Goal: Information Seeking & Learning: Check status

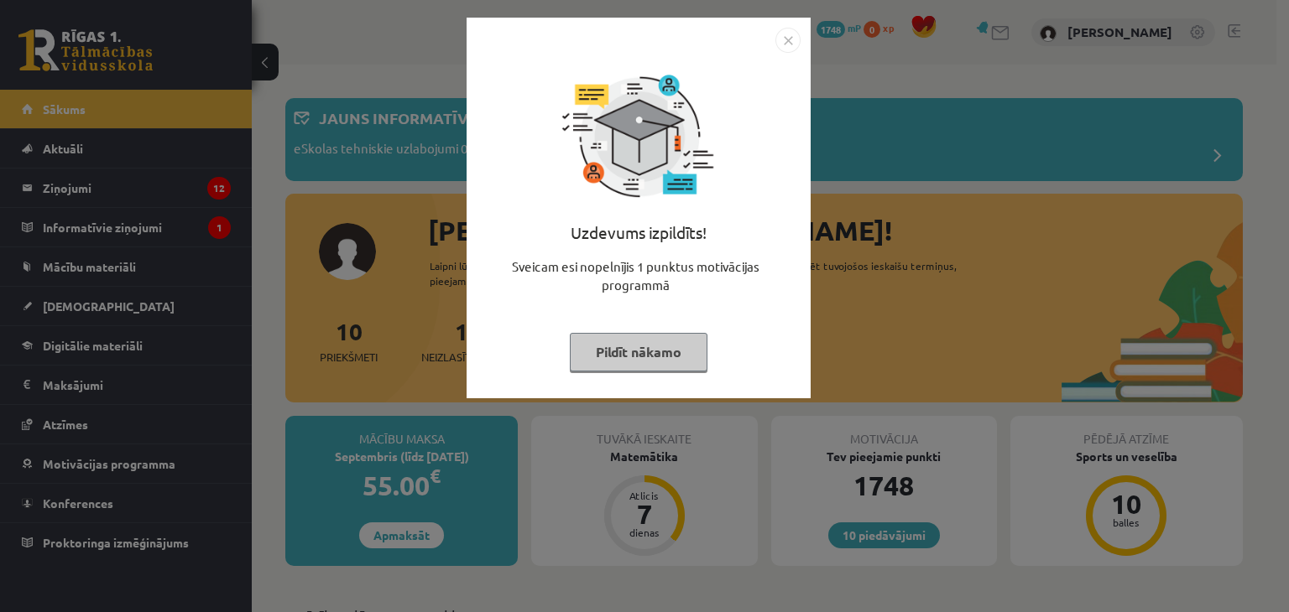
click at [602, 347] on button "Pildīt nākamo" at bounding box center [639, 352] width 138 height 39
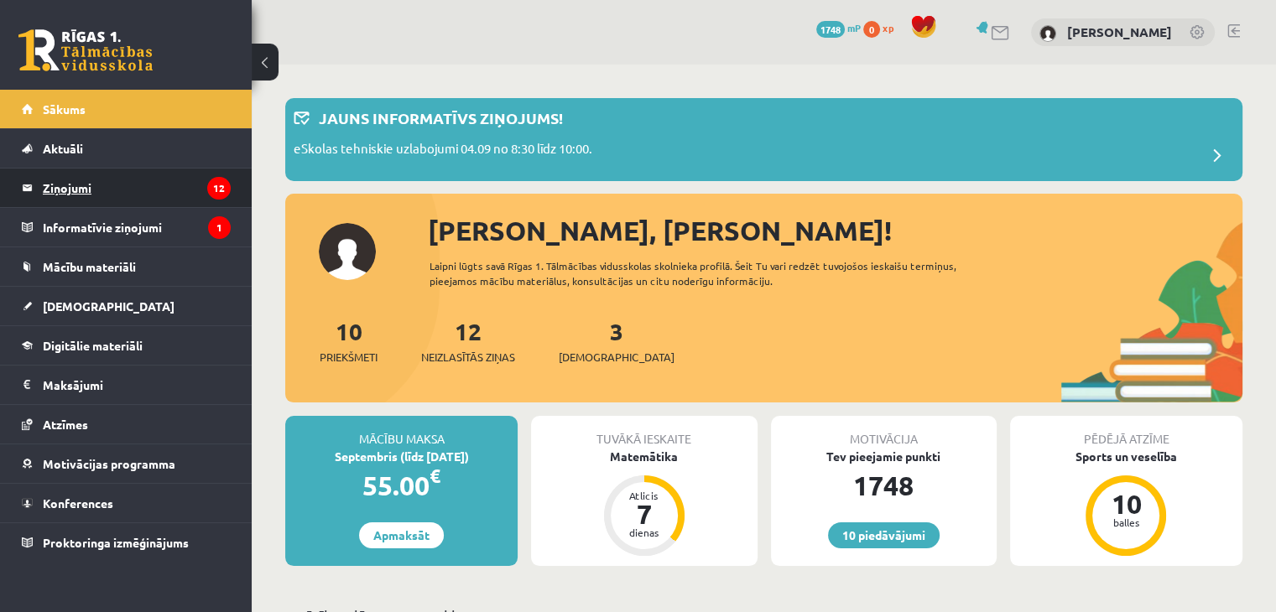
click at [164, 184] on legend "Ziņojumi 12" at bounding box center [137, 188] width 188 height 39
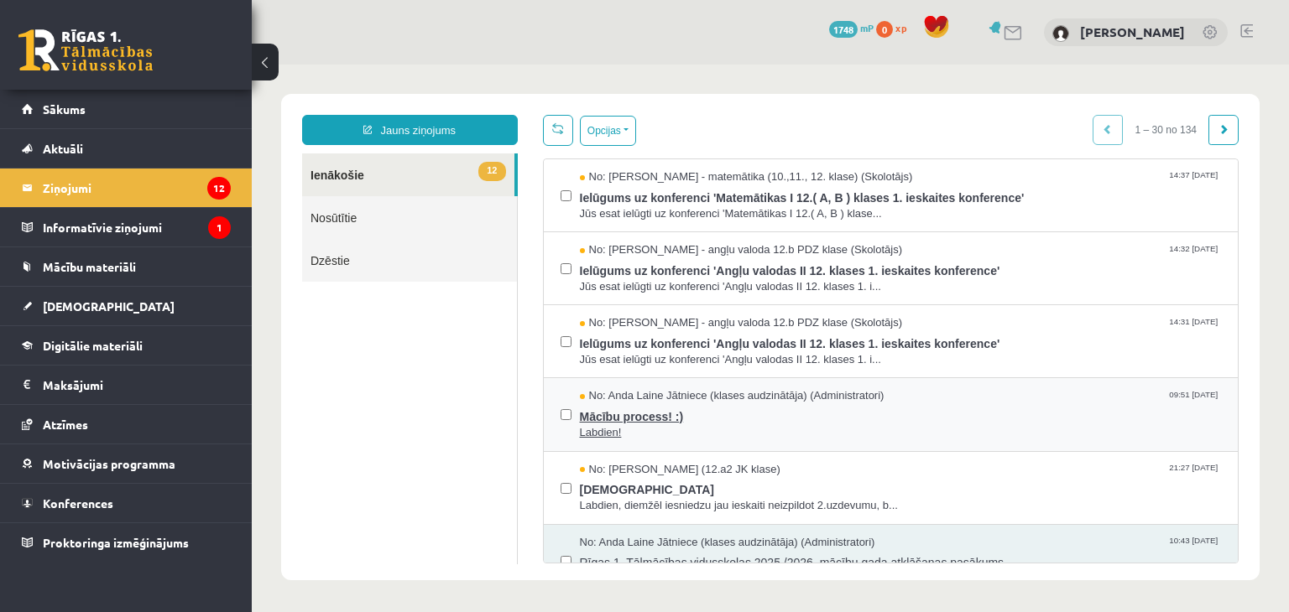
click at [603, 408] on span "Mācību process! :)" at bounding box center [901, 414] width 642 height 21
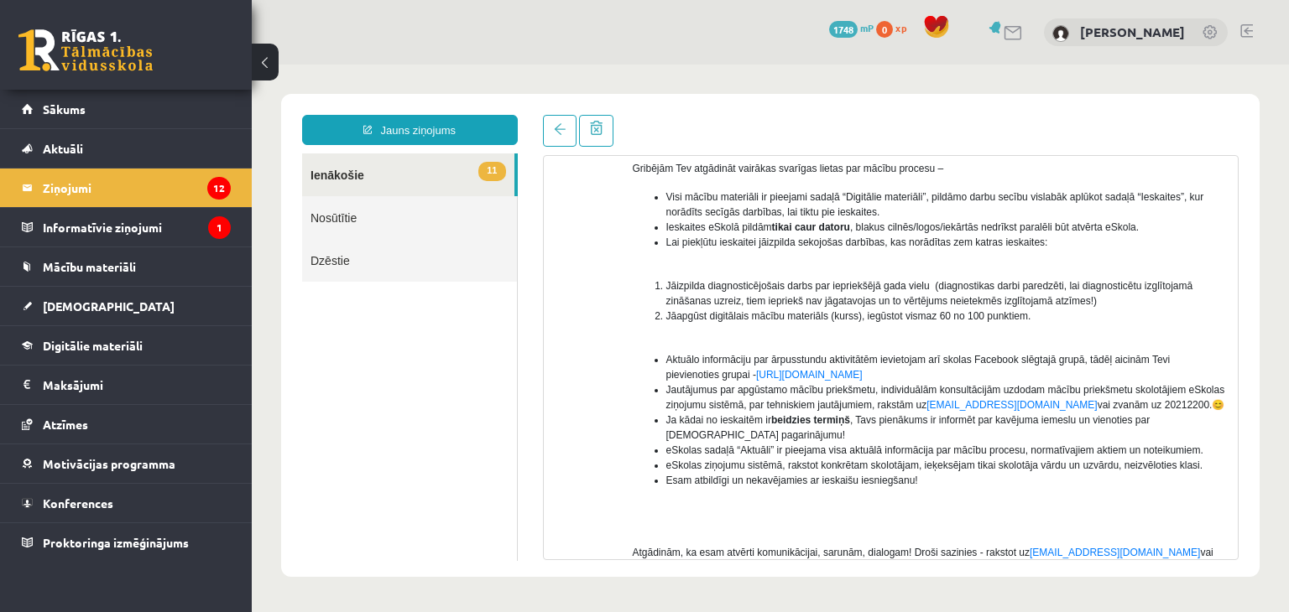
scroll to position [174, 0]
click at [1223, 470] on div "No: [PERSON_NAME] Jātniece (klases audzinātāja) (Administratori) Labdien! Otrā …" at bounding box center [891, 352] width 695 height 588
click at [183, 185] on legend "Ziņojumi 12" at bounding box center [137, 188] width 188 height 39
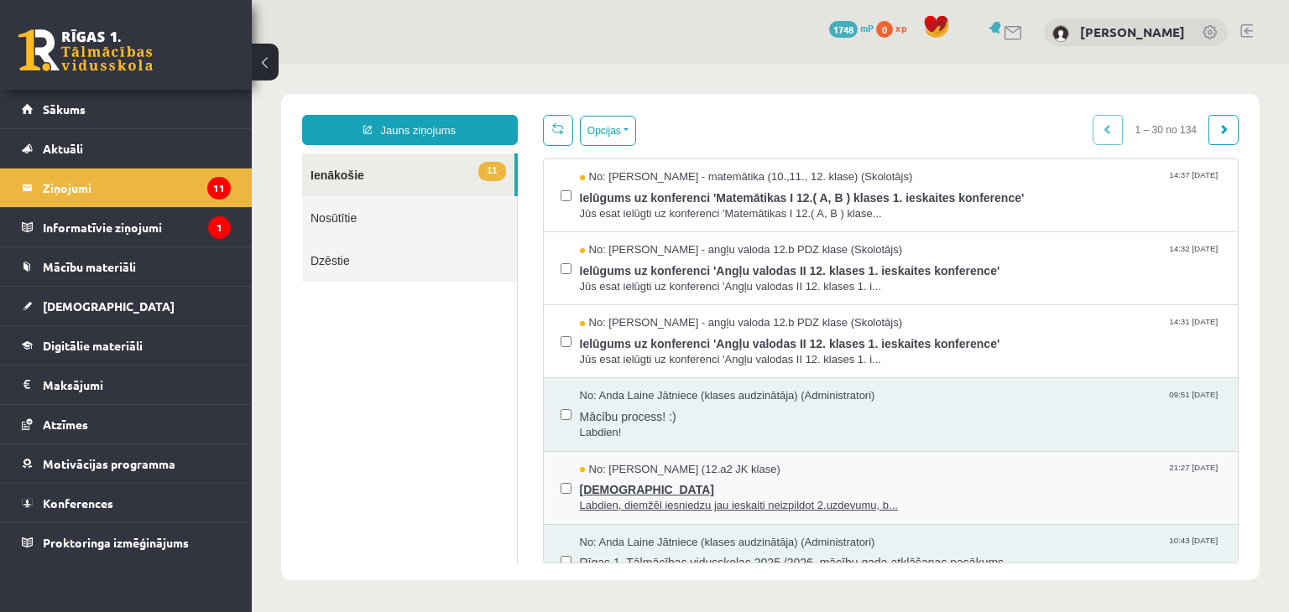
scroll to position [0, 0]
click at [668, 477] on span "[DEMOGRAPHIC_DATA]" at bounding box center [901, 487] width 642 height 21
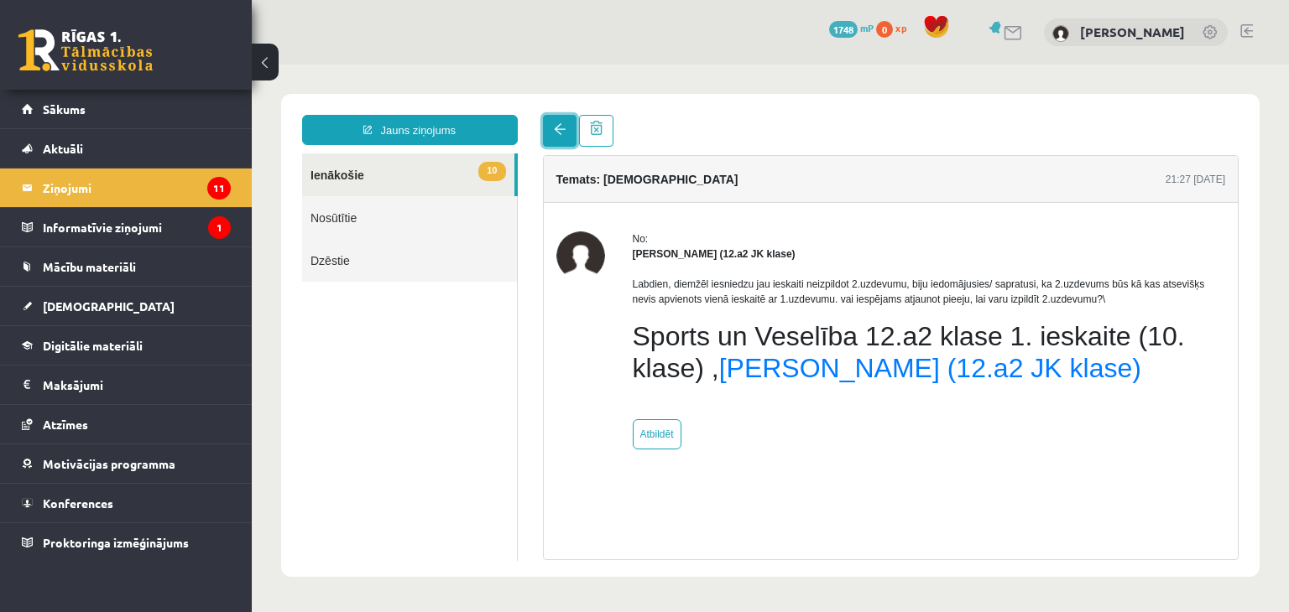
click at [548, 132] on link at bounding box center [560, 131] width 34 height 32
click at [108, 300] on link "[DEMOGRAPHIC_DATA]" at bounding box center [126, 306] width 209 height 39
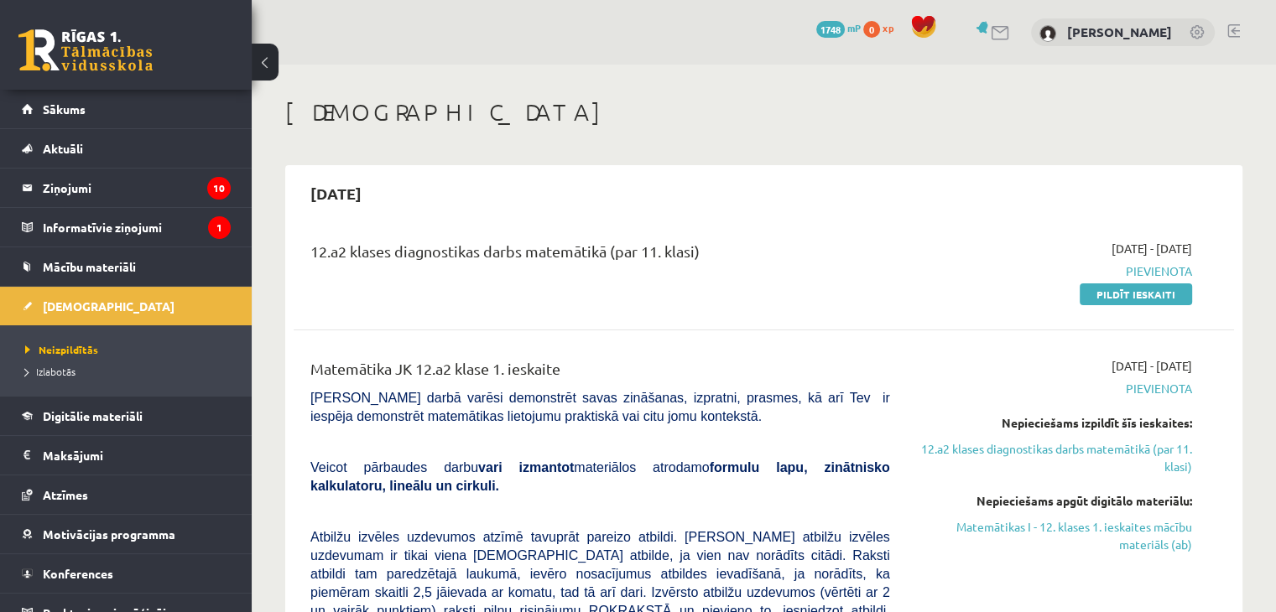
drag, startPoint x: 315, startPoint y: 246, endPoint x: 812, endPoint y: 257, distance: 497.6
click at [812, 257] on div "12.a2 klases diagnostikas darbs matemātikā (par 11. klasi)" at bounding box center [600, 255] width 580 height 31
copy div "2.a2 klases diagnostikas darbs matemātikā (par 11. klasi)"
